Goal: Task Accomplishment & Management: Manage account settings

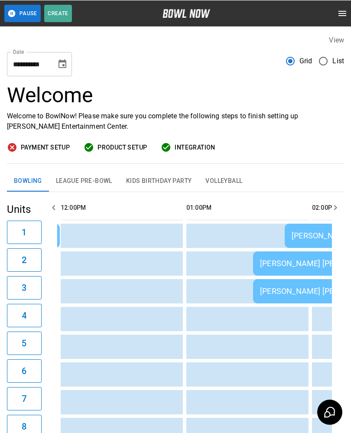
scroll to position [0, 376]
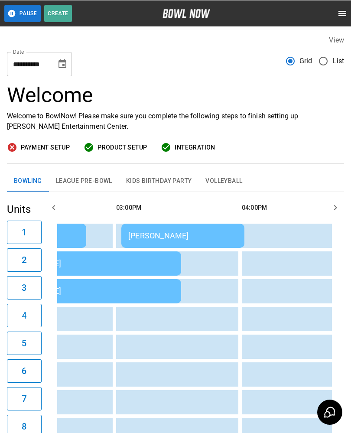
click at [142, 234] on div "[PERSON_NAME]" at bounding box center [182, 235] width 109 height 9
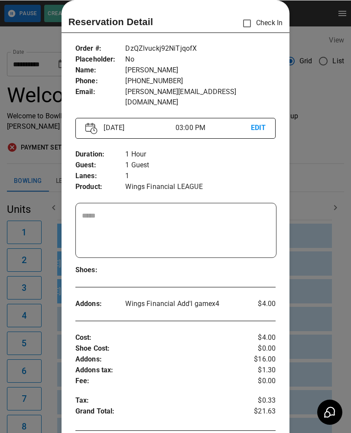
click at [39, 172] on div at bounding box center [175, 216] width 351 height 433
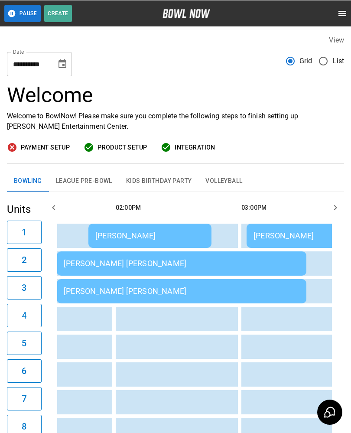
scroll to position [0, 551]
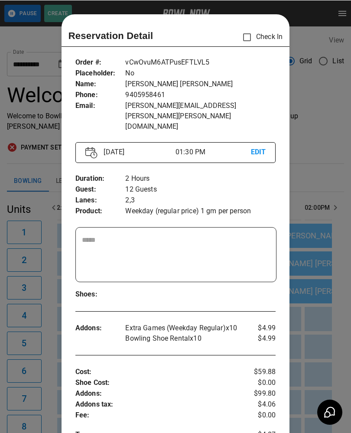
scroll to position [14, 0]
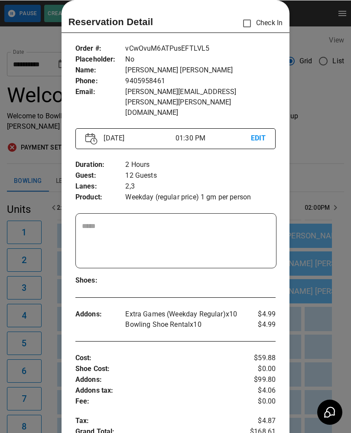
click at [43, 371] on div at bounding box center [175, 216] width 351 height 433
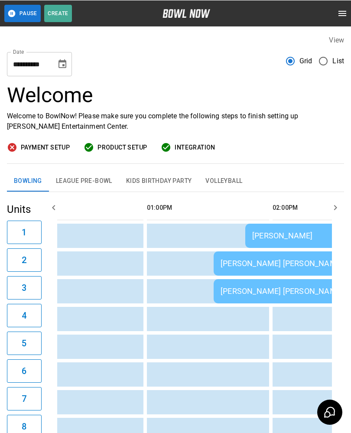
scroll to position [0, 418]
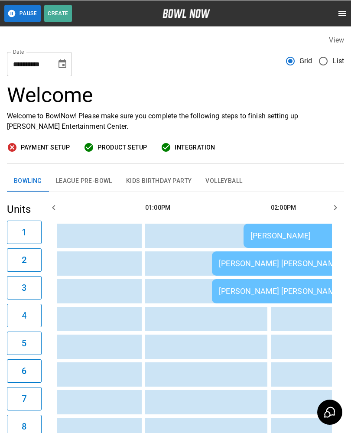
click at [264, 235] on div "[PERSON_NAME]" at bounding box center [305, 235] width 109 height 9
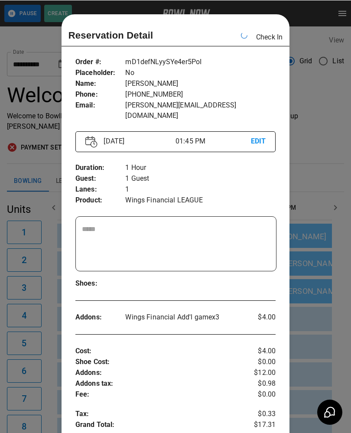
scroll to position [0, 503]
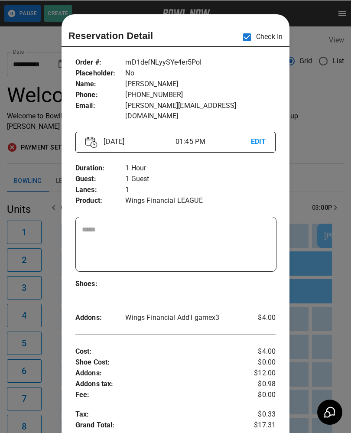
click at [30, 164] on div at bounding box center [175, 216] width 351 height 433
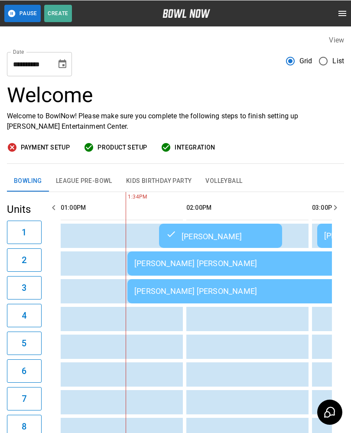
click at [154, 262] on div "[PERSON_NAME] [PERSON_NAME]" at bounding box center [252, 262] width 236 height 9
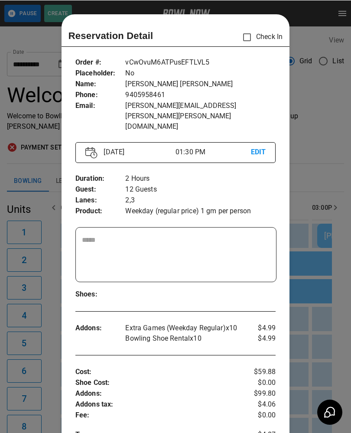
scroll to position [0, 0]
click at [36, 164] on div at bounding box center [175, 216] width 351 height 433
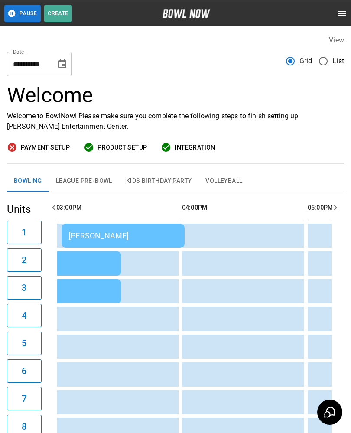
scroll to position [0, 766]
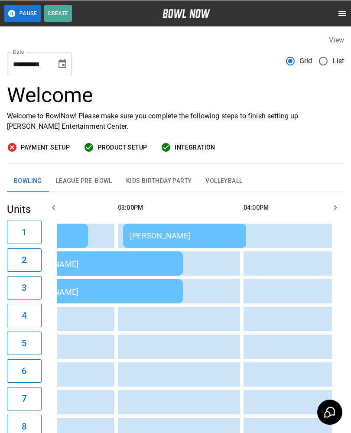
click at [158, 303] on td "[PERSON_NAME] [PERSON_NAME]" at bounding box center [58, 291] width 250 height 24
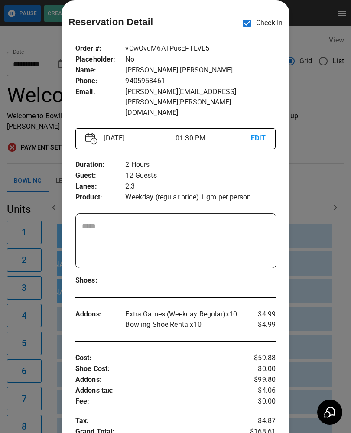
click at [314, 280] on div at bounding box center [175, 216] width 351 height 433
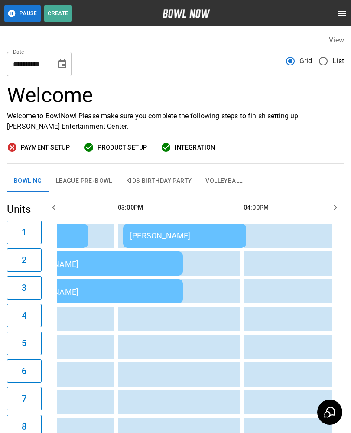
click at [37, 305] on button "4" at bounding box center [24, 314] width 35 height 23
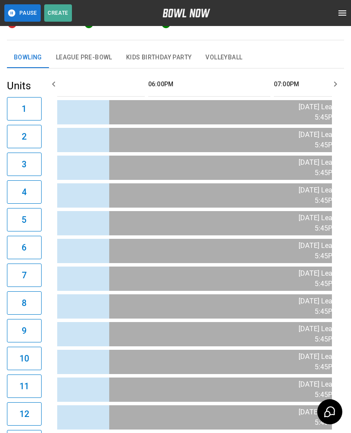
scroll to position [0, 1085]
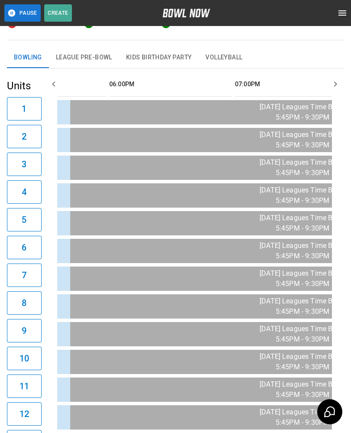
click at [187, 84] on th "sticky table" at bounding box center [194, 84] width 28 height 25
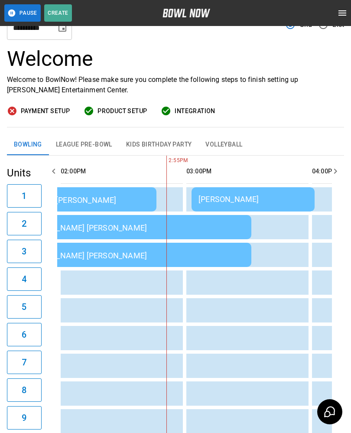
scroll to position [0, 0]
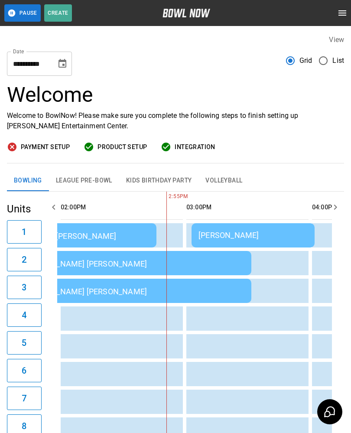
click at [238, 235] on div "[PERSON_NAME]" at bounding box center [253, 235] width 109 height 9
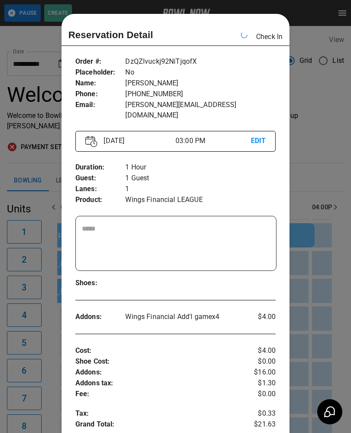
scroll to position [0, 754]
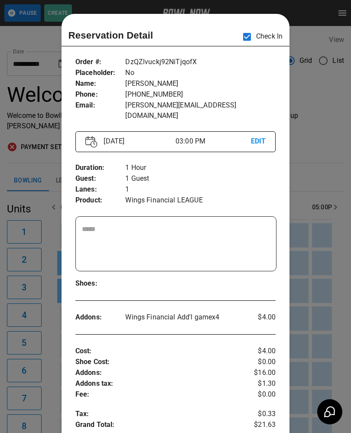
click at [33, 176] on div at bounding box center [175, 216] width 351 height 433
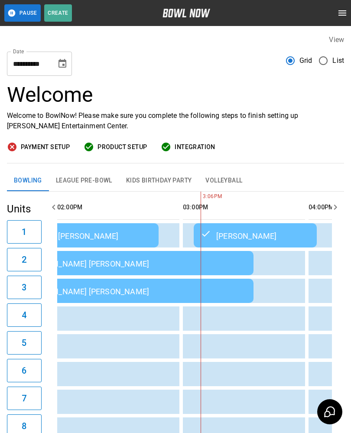
scroll to position [0, 597]
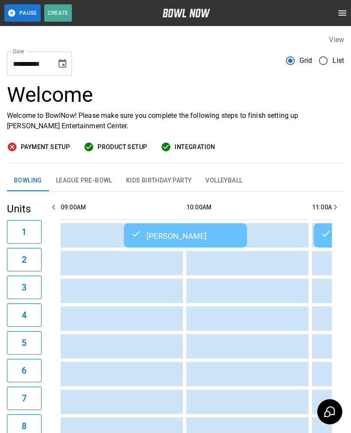
click at [38, 277] on button "3" at bounding box center [24, 287] width 35 height 23
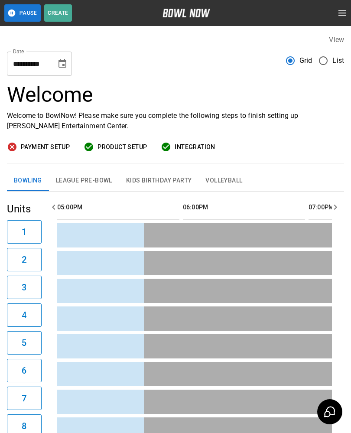
click at [153, 310] on td "sticky table" at bounding box center [141, 318] width 28 height 24
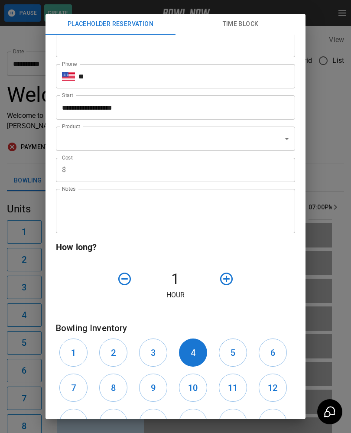
click at [29, 275] on div "**********" at bounding box center [175, 216] width 351 height 433
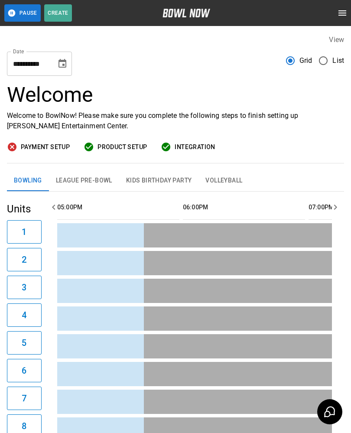
click at [20, 269] on button "2" at bounding box center [24, 259] width 35 height 23
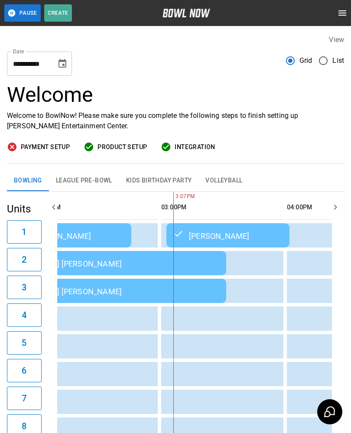
click at [220, 231] on div "[PERSON_NAME]" at bounding box center [227, 235] width 109 height 10
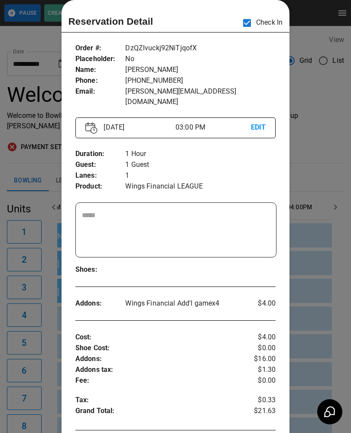
click at [35, 37] on div at bounding box center [175, 216] width 351 height 433
